Goal: Transaction & Acquisition: Subscribe to service/newsletter

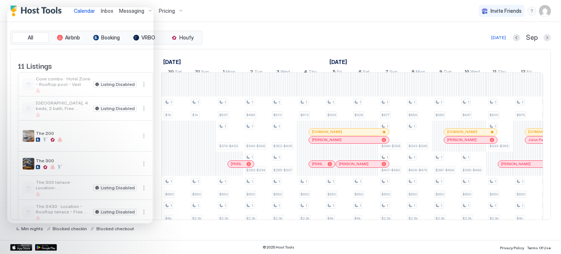
scroll to position [0, 752]
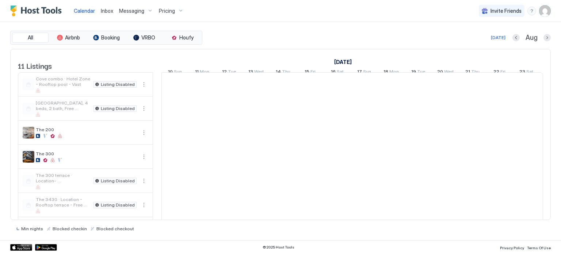
scroll to position [0, 406]
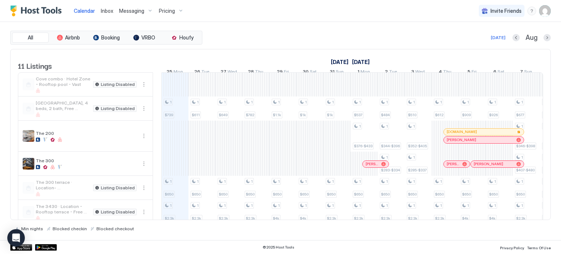
click at [163, 8] on span "Pricing" at bounding box center [167, 11] width 16 height 7
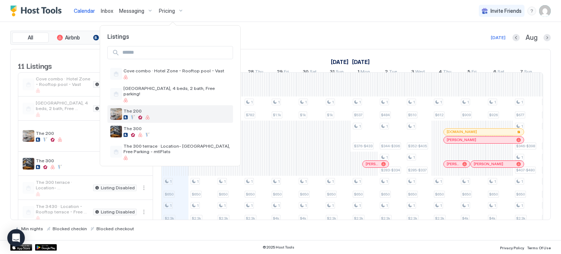
click at [148, 108] on span "The 200" at bounding box center [177, 110] width 107 height 5
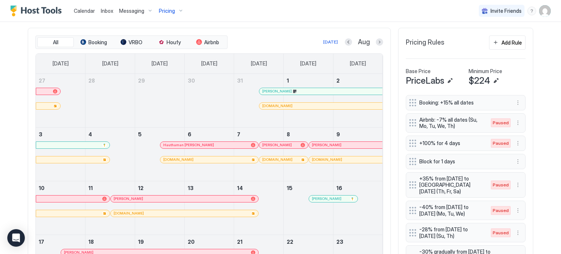
scroll to position [227, 0]
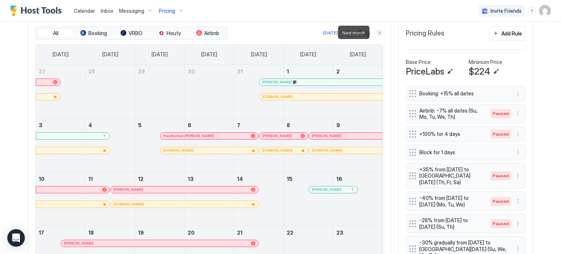
click at [376, 31] on button "Next month" at bounding box center [379, 32] width 7 height 7
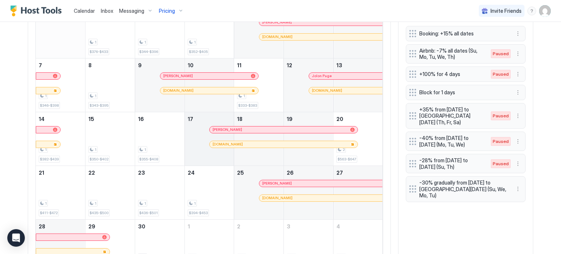
scroll to position [267, 0]
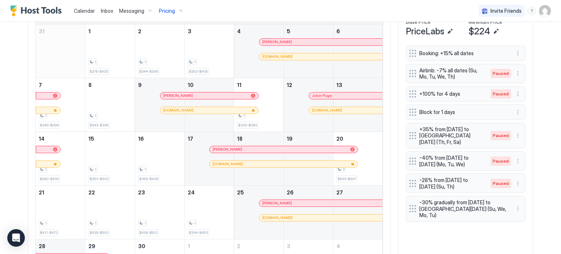
click at [171, 9] on span "Pricing" at bounding box center [167, 11] width 16 height 7
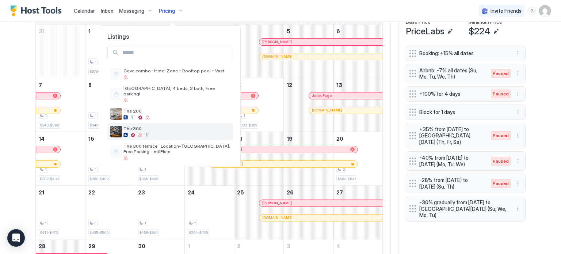
click at [158, 126] on span "The 300" at bounding box center [177, 128] width 107 height 5
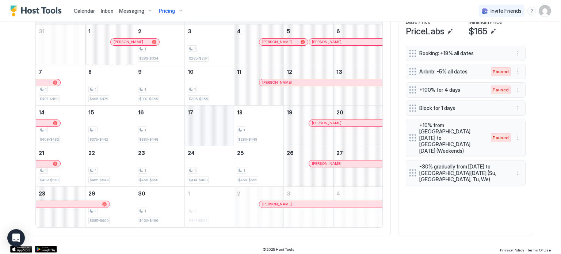
click at [200, 117] on div "September 17, 2025" at bounding box center [209, 126] width 49 height 40
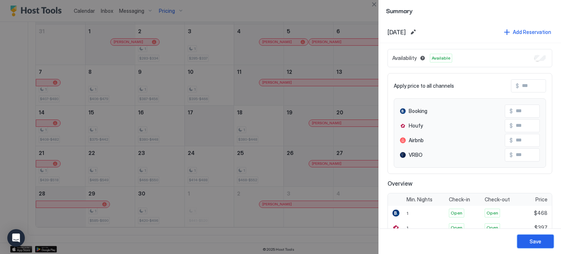
click at [528, 244] on button "Save" at bounding box center [536, 242] width 37 height 14
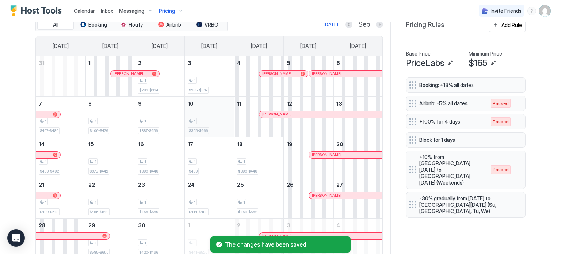
scroll to position [226, 0]
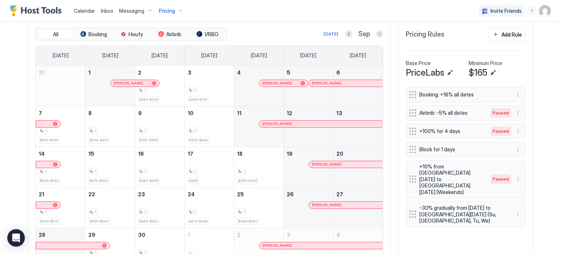
click at [373, 36] on div "Sep" at bounding box center [364, 34] width 38 height 8
click at [378, 34] on button "Next month" at bounding box center [379, 33] width 7 height 7
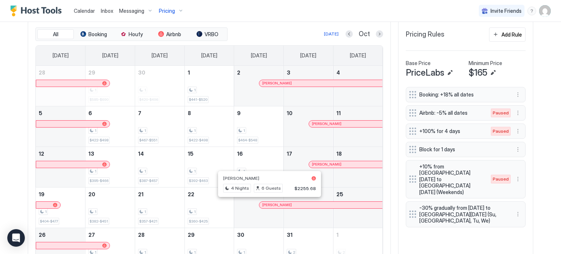
click at [266, 203] on div at bounding box center [269, 205] width 6 height 6
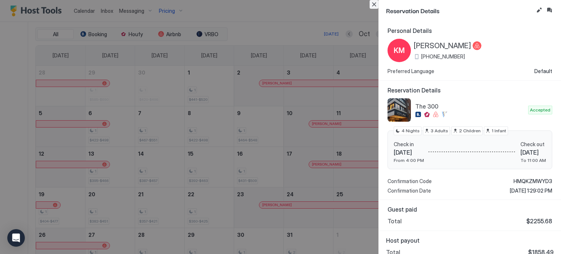
click at [376, 4] on button "Close" at bounding box center [374, 4] width 9 height 9
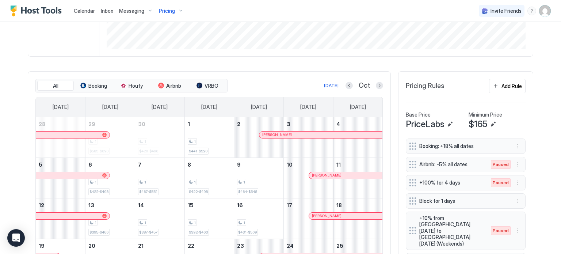
scroll to position [149, 0]
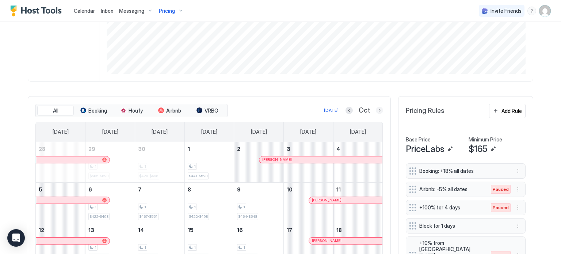
click at [376, 109] on button "Next month" at bounding box center [379, 110] width 7 height 7
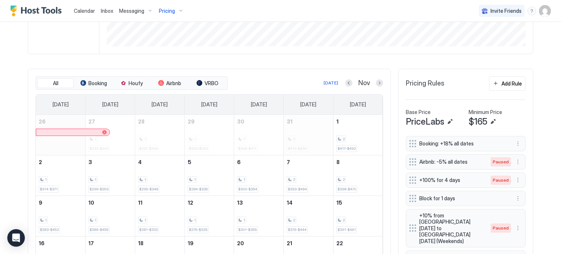
scroll to position [177, 0]
click at [347, 81] on button "Previous month" at bounding box center [348, 82] width 7 height 7
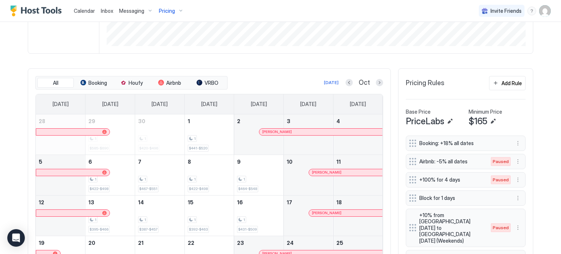
scroll to position [220, 0]
